Goal: Information Seeking & Learning: Learn about a topic

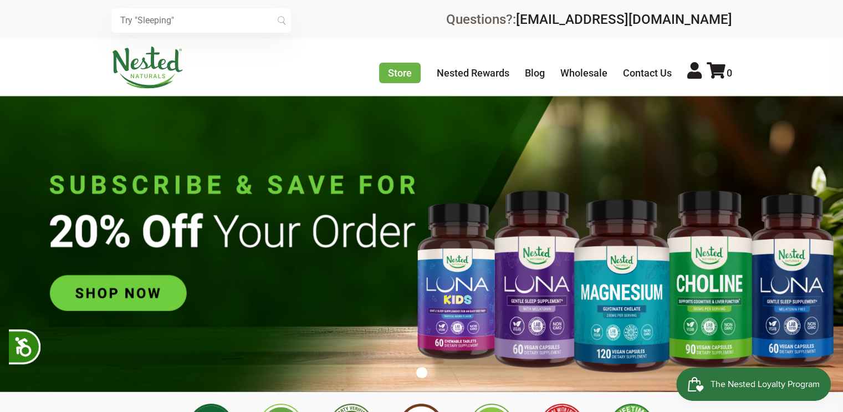
click at [233, 30] on input "text" at bounding box center [201, 20] width 180 height 24
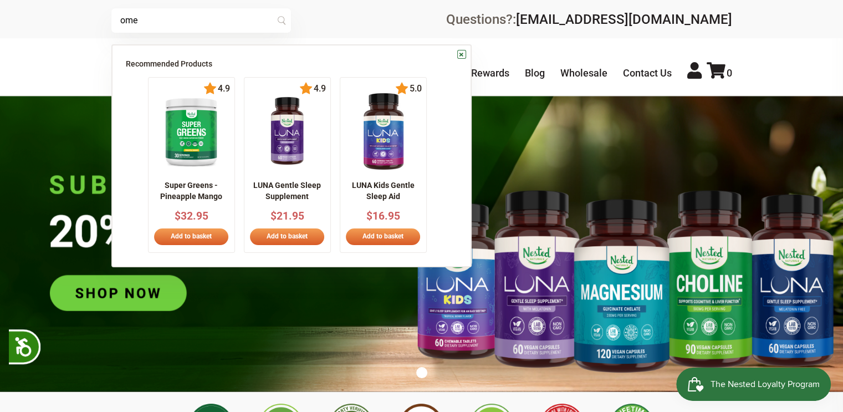
scroll to position [0, 195]
type input "omega 3"
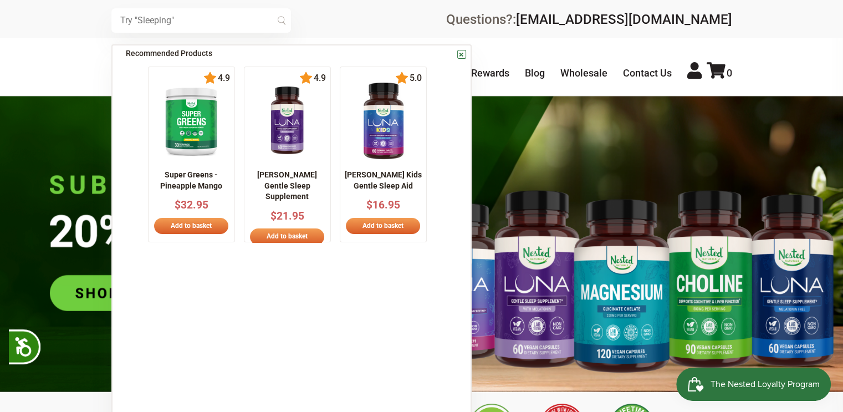
click at [189, 19] on input "text" at bounding box center [201, 20] width 180 height 24
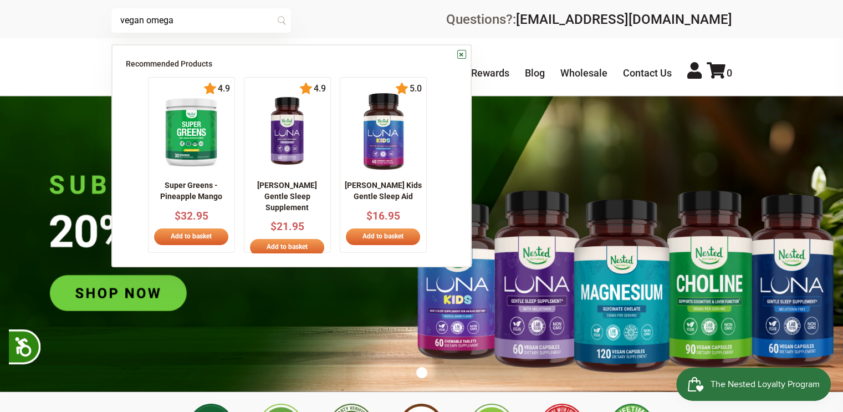
scroll to position [0, 195]
type input "vegan omega"
